Goal: Transaction & Acquisition: Book appointment/travel/reservation

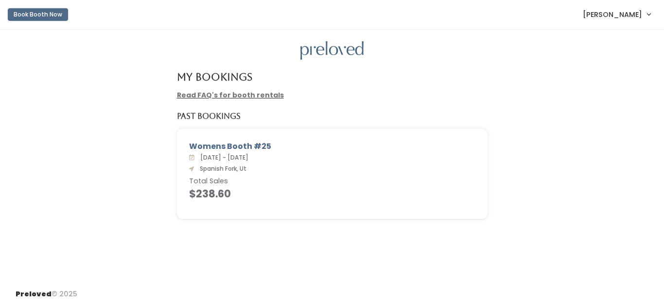
click at [54, 13] on button "Book Booth Now" at bounding box center [38, 14] width 60 height 13
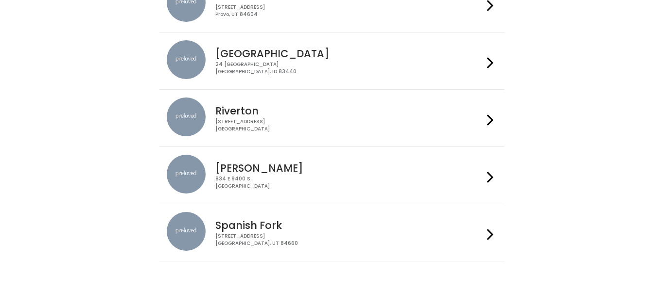
scroll to position [347, 0]
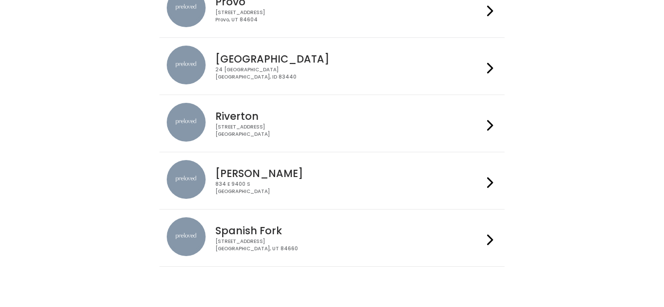
click at [335, 238] on div "244 N Main St Spanish Fork, UT 84660" at bounding box center [348, 245] width 267 height 14
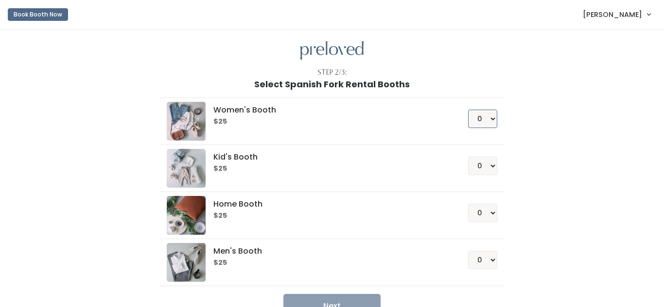
click at [492, 121] on select "0 1 2 3 4" at bounding box center [482, 119] width 29 height 18
select select "1"
click at [469, 110] on select "0 1 2 3 4" at bounding box center [482, 119] width 29 height 18
click at [364, 304] on button "Next" at bounding box center [331, 306] width 97 height 24
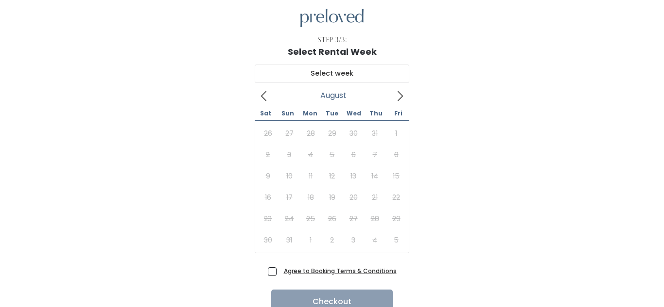
scroll to position [33, 0]
click at [405, 92] on icon at bounding box center [399, 95] width 11 height 11
type input "September 6 to September 12"
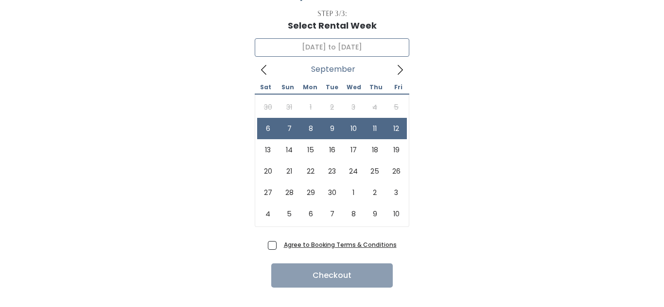
scroll to position [77, 0]
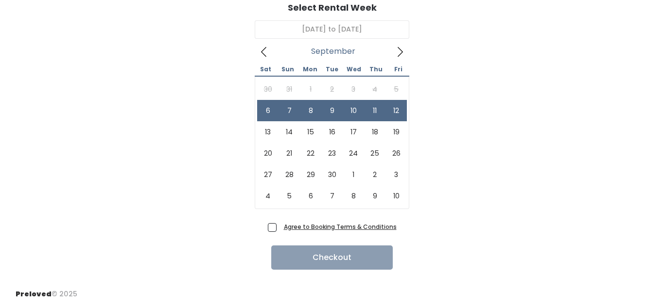
click at [280, 230] on span "Agree to Booking Terms & Conditions" at bounding box center [338, 227] width 117 height 10
click at [280, 228] on input "Agree to Booking Terms & Conditions" at bounding box center [283, 225] width 6 height 6
checkbox input "true"
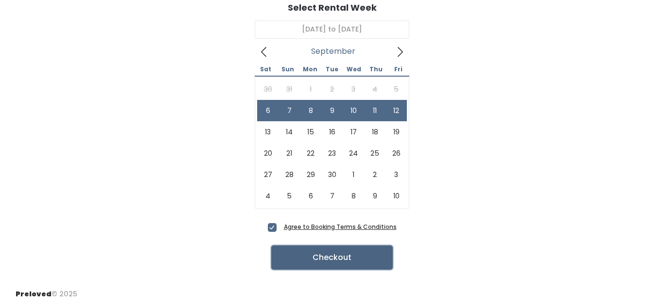
click at [358, 259] on button "Checkout" at bounding box center [331, 258] width 121 height 24
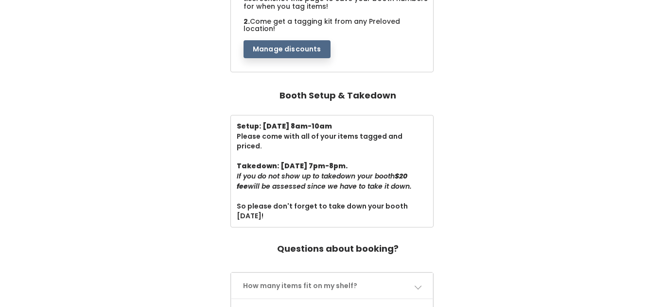
scroll to position [244, 0]
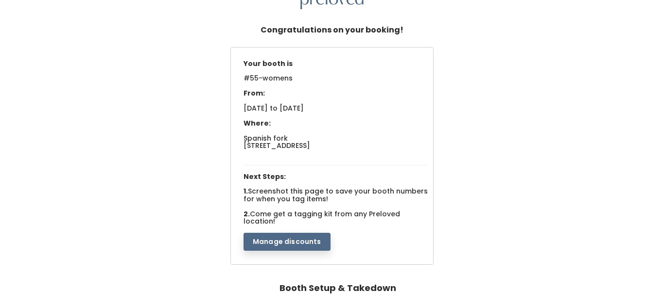
scroll to position [0, 0]
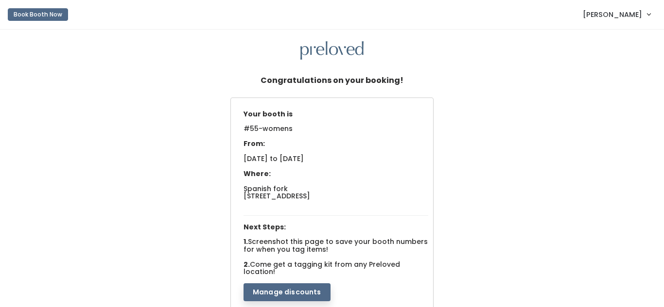
click at [42, 18] on button "Book Booth Now" at bounding box center [38, 14] width 60 height 13
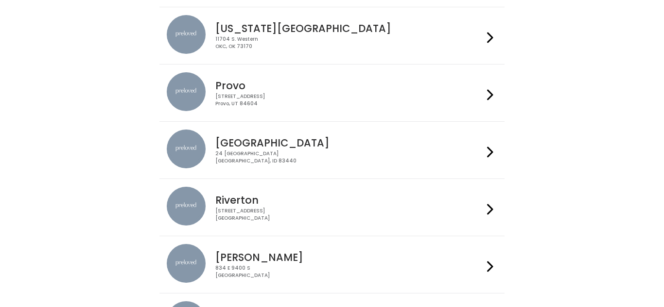
scroll to position [277, 0]
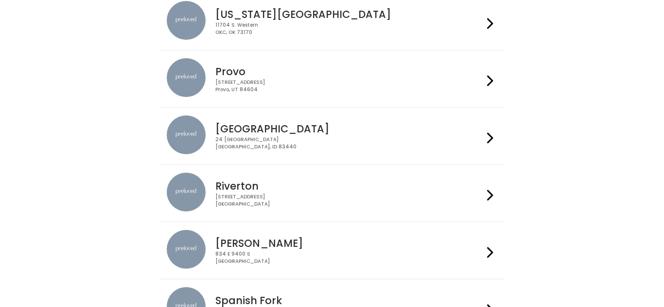
click at [396, 73] on h4 "Provo" at bounding box center [348, 71] width 267 height 11
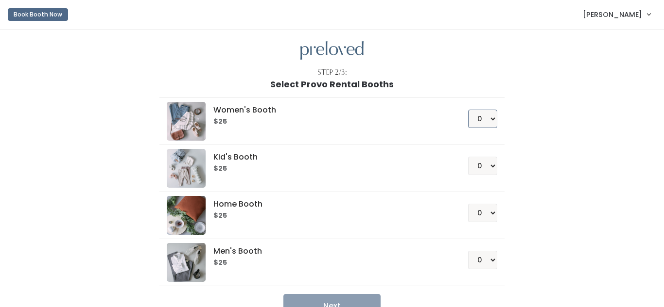
click at [492, 122] on select "0 1 2 3 4" at bounding box center [482, 119] width 29 height 18
select select "1"
click at [469, 110] on select "0 1 2 3 4" at bounding box center [482, 119] width 29 height 18
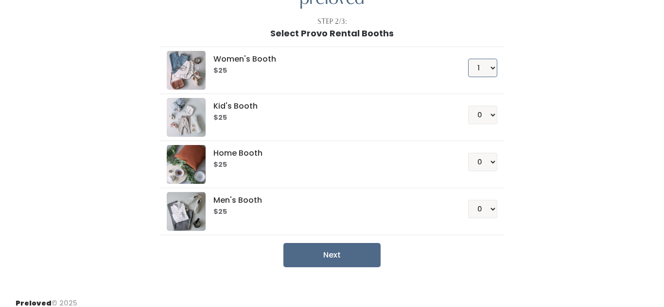
scroll to position [60, 0]
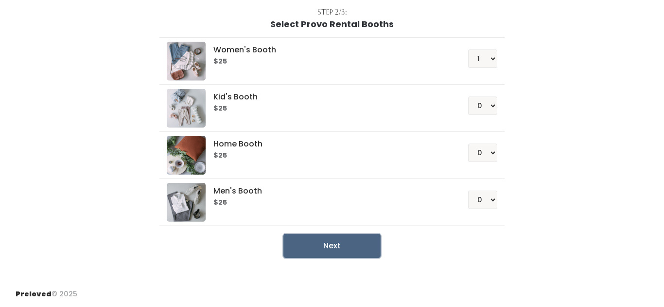
click at [330, 248] on button "Next" at bounding box center [331, 246] width 97 height 24
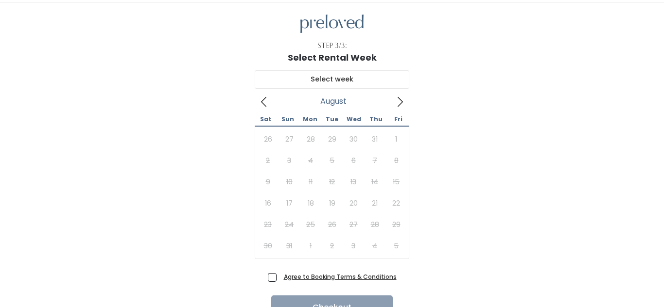
scroll to position [39, 0]
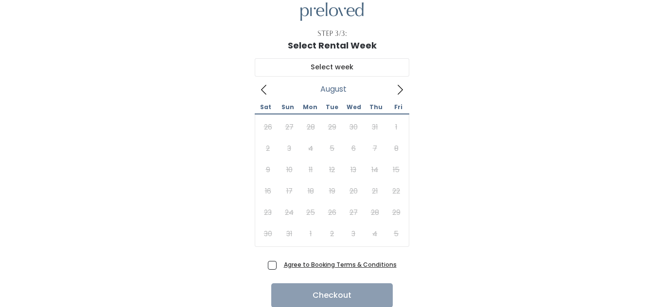
click at [398, 91] on icon at bounding box center [399, 90] width 11 height 11
type input "September 20 to September 26"
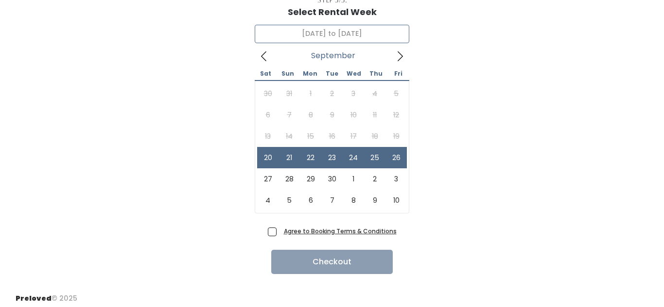
scroll to position [73, 0]
click at [280, 229] on span "Agree to Booking Terms & Conditions" at bounding box center [338, 231] width 117 height 10
click at [280, 229] on input "Agree to Booking Terms & Conditions" at bounding box center [283, 229] width 6 height 6
checkbox input "true"
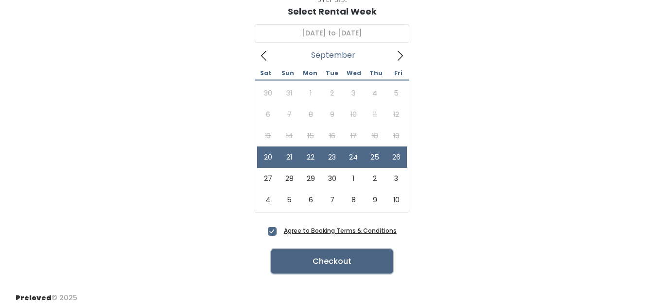
click at [364, 266] on button "Checkout" at bounding box center [331, 262] width 121 height 24
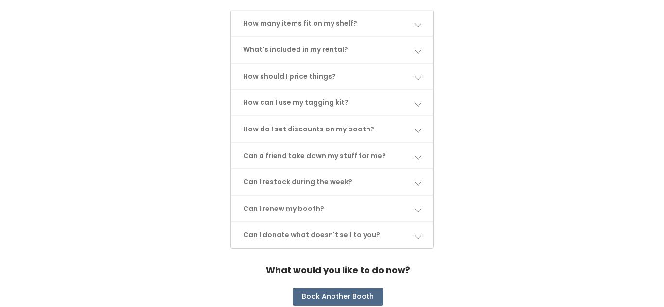
scroll to position [527, 0]
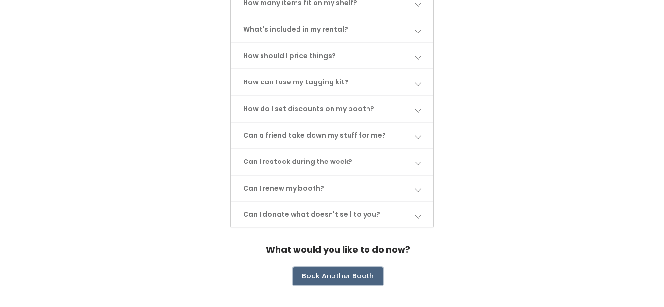
click at [365, 268] on button "Book Another Booth" at bounding box center [337, 277] width 90 height 18
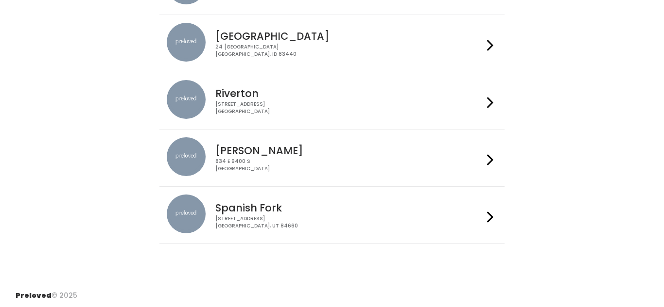
scroll to position [371, 0]
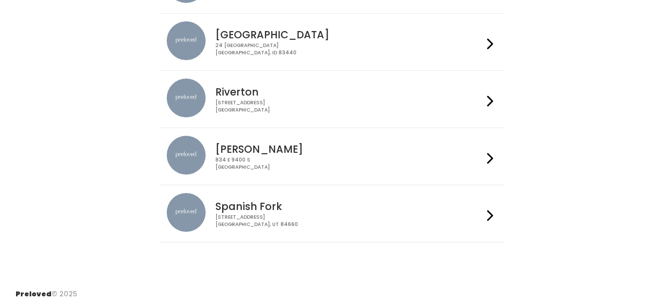
click at [388, 118] on div "Riverton 2602 West 12600 South Riverton, UT 84065" at bounding box center [332, 99] width 330 height 41
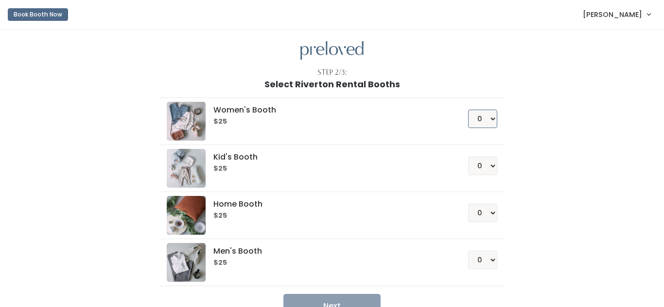
click at [490, 117] on select "0 1 2 3 4" at bounding box center [482, 119] width 29 height 18
click at [469, 110] on select "0 1 2 3 4" at bounding box center [482, 119] width 29 height 18
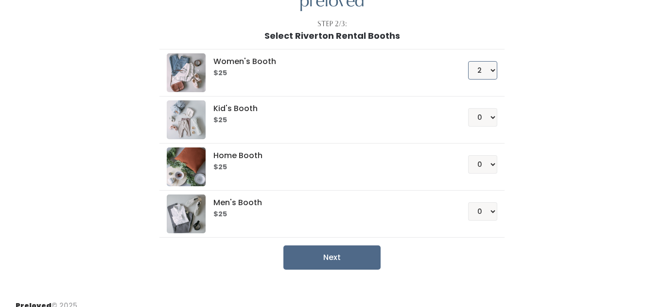
scroll to position [60, 0]
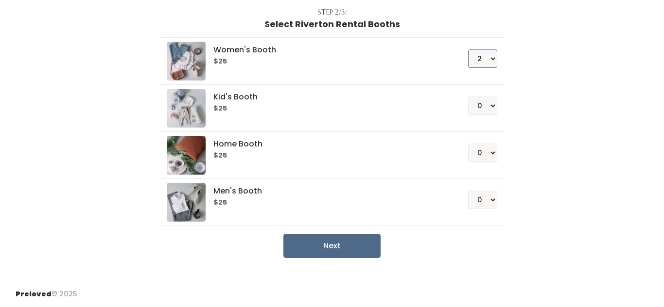
click at [494, 61] on select "0 1 2 3 4" at bounding box center [482, 59] width 29 height 18
select select "1"
click at [469, 50] on select "0 1 2 3 4" at bounding box center [482, 59] width 29 height 18
click at [344, 250] on button "Next" at bounding box center [331, 246] width 97 height 24
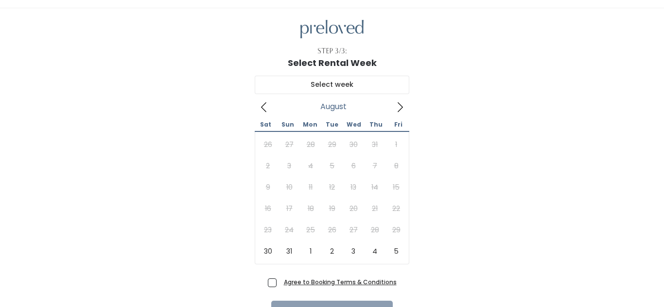
scroll to position [23, 0]
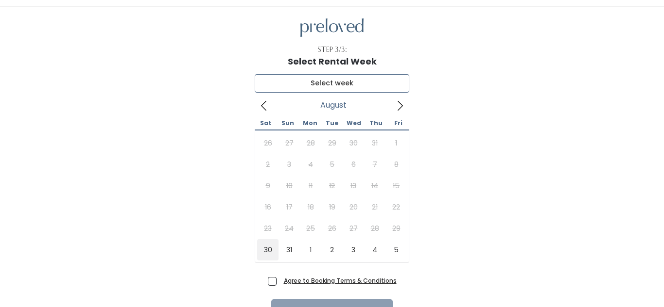
type input "August 30 to September 5"
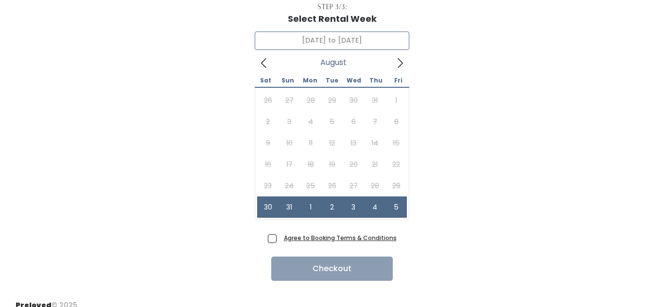
scroll to position [77, 0]
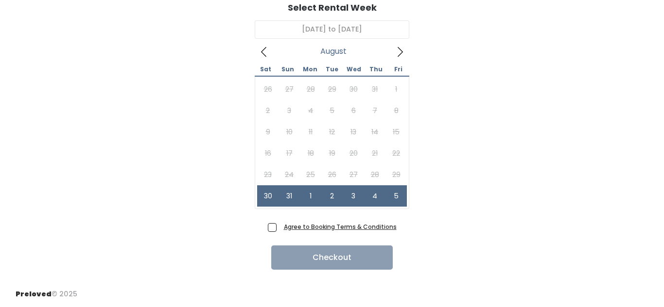
click at [280, 230] on span "Agree to Booking Terms & Conditions" at bounding box center [338, 227] width 117 height 10
click at [280, 228] on input "Agree to Booking Terms & Conditions" at bounding box center [283, 225] width 6 height 6
checkbox input "true"
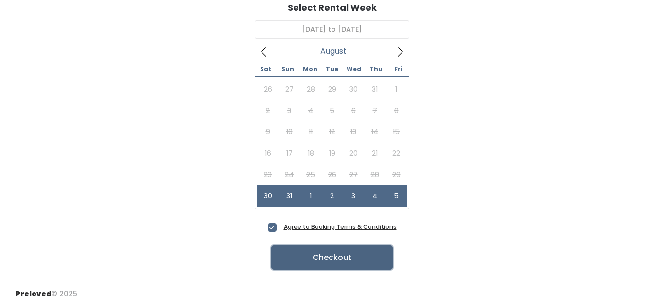
click at [341, 265] on button "Checkout" at bounding box center [331, 258] width 121 height 24
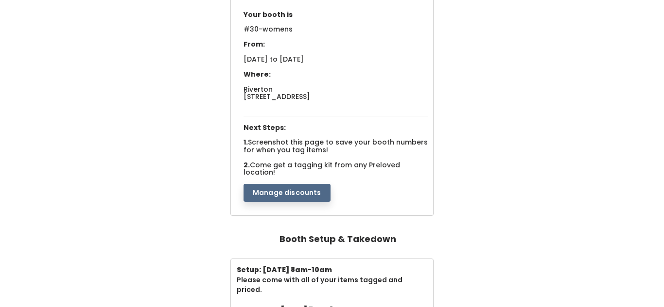
scroll to position [114, 0]
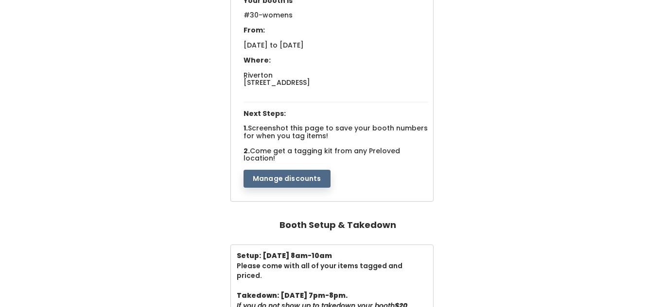
click at [647, 163] on div "Your booth is #30-womens From: [DATE] to [DATE] Where: Riverton [STREET_ADDRESS…" at bounding box center [332, 94] width 644 height 221
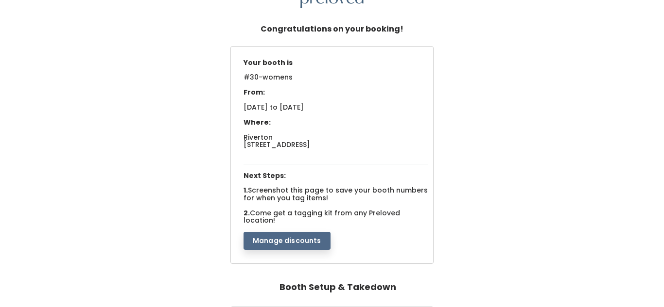
scroll to position [0, 0]
